Goal: Task Accomplishment & Management: Manage account settings

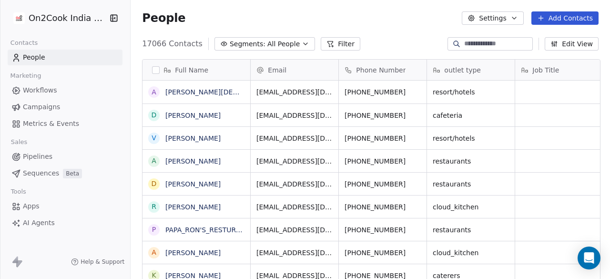
click at [55, 60] on link "People" at bounding box center [65, 58] width 115 height 16
click at [61, 11] on html "On2Cook India Pvt. Ltd. Contacts People Marketing Workflows Campaigns Metrics &…" at bounding box center [305, 139] width 610 height 279
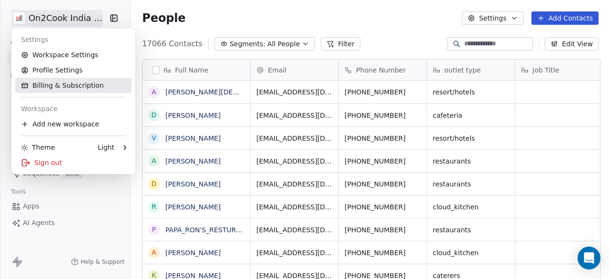
click at [63, 84] on link "Billing & Subscription" at bounding box center [73, 85] width 116 height 15
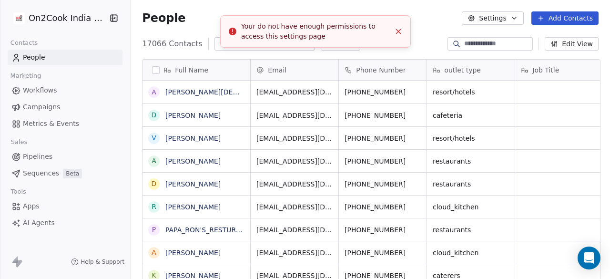
scroll to position [238, 473]
click at [399, 31] on line "Close toast" at bounding box center [398, 31] width 4 height 4
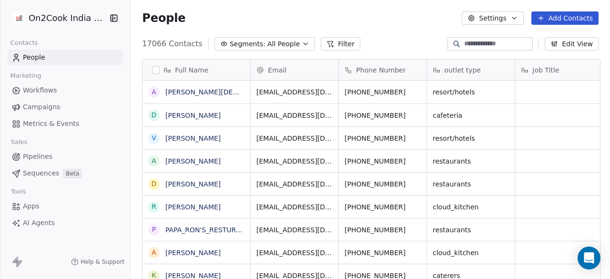
scroll to position [238, 473]
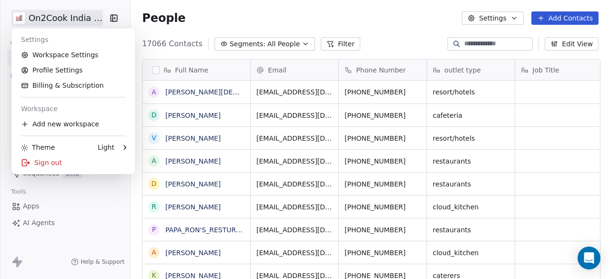
click at [71, 20] on html "On2Cook India Pvt. Ltd. Contacts People Marketing Workflows Campaigns Metrics &…" at bounding box center [305, 139] width 610 height 279
click at [67, 87] on link "Billing & Subscription" at bounding box center [73, 85] width 116 height 15
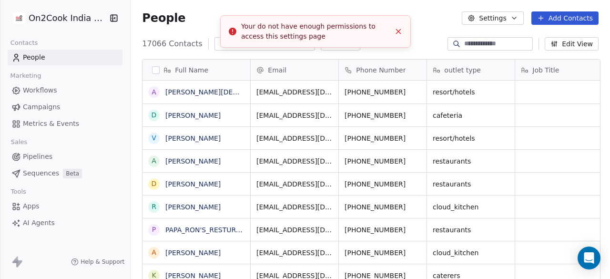
scroll to position [238, 473]
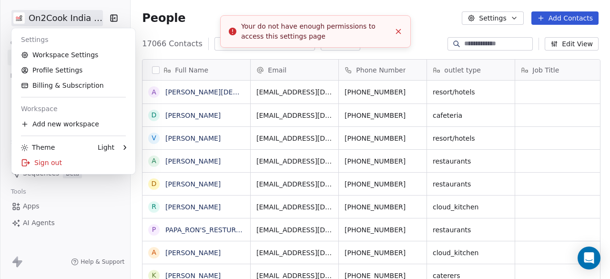
click at [69, 13] on html "On2Cook India Pvt. Ltd. Contacts People Marketing Workflows Campaigns Metrics &…" at bounding box center [305, 139] width 610 height 279
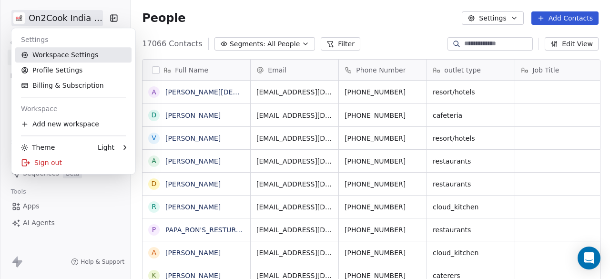
click at [68, 55] on link "Workspace Settings" at bounding box center [73, 54] width 116 height 15
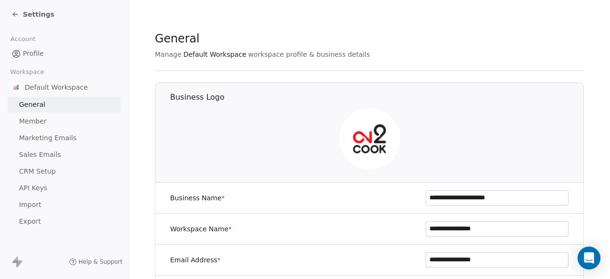
click at [36, 187] on span "API Keys" at bounding box center [33, 188] width 28 height 10
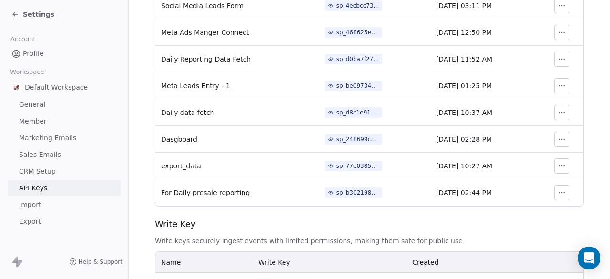
scroll to position [345, 0]
click at [559, 140] on icon "button" at bounding box center [562, 139] width 8 height 8
click at [554, 160] on span "Revoke" at bounding box center [554, 160] width 24 height 10
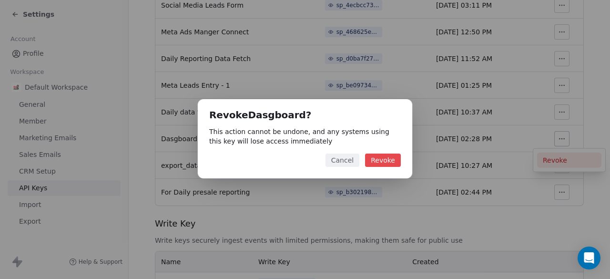
click at [350, 166] on button "Cancel" at bounding box center [342, 159] width 34 height 13
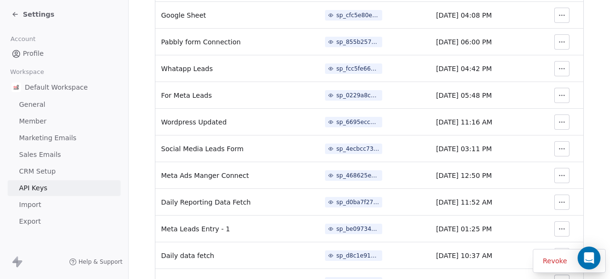
scroll to position [0, 0]
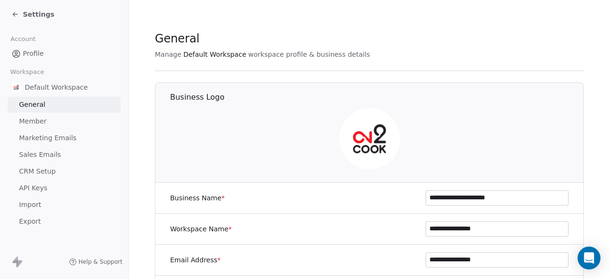
click at [36, 50] on span "Profile" at bounding box center [33, 54] width 21 height 10
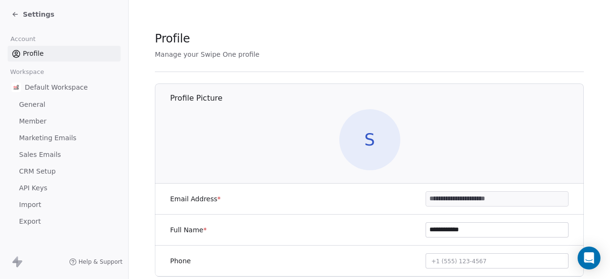
click at [28, 15] on span "Settings" at bounding box center [38, 15] width 31 height 10
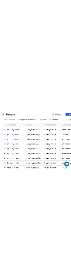
scroll to position [238, 387]
